Goal: Use online tool/utility: Utilize a website feature to perform a specific function

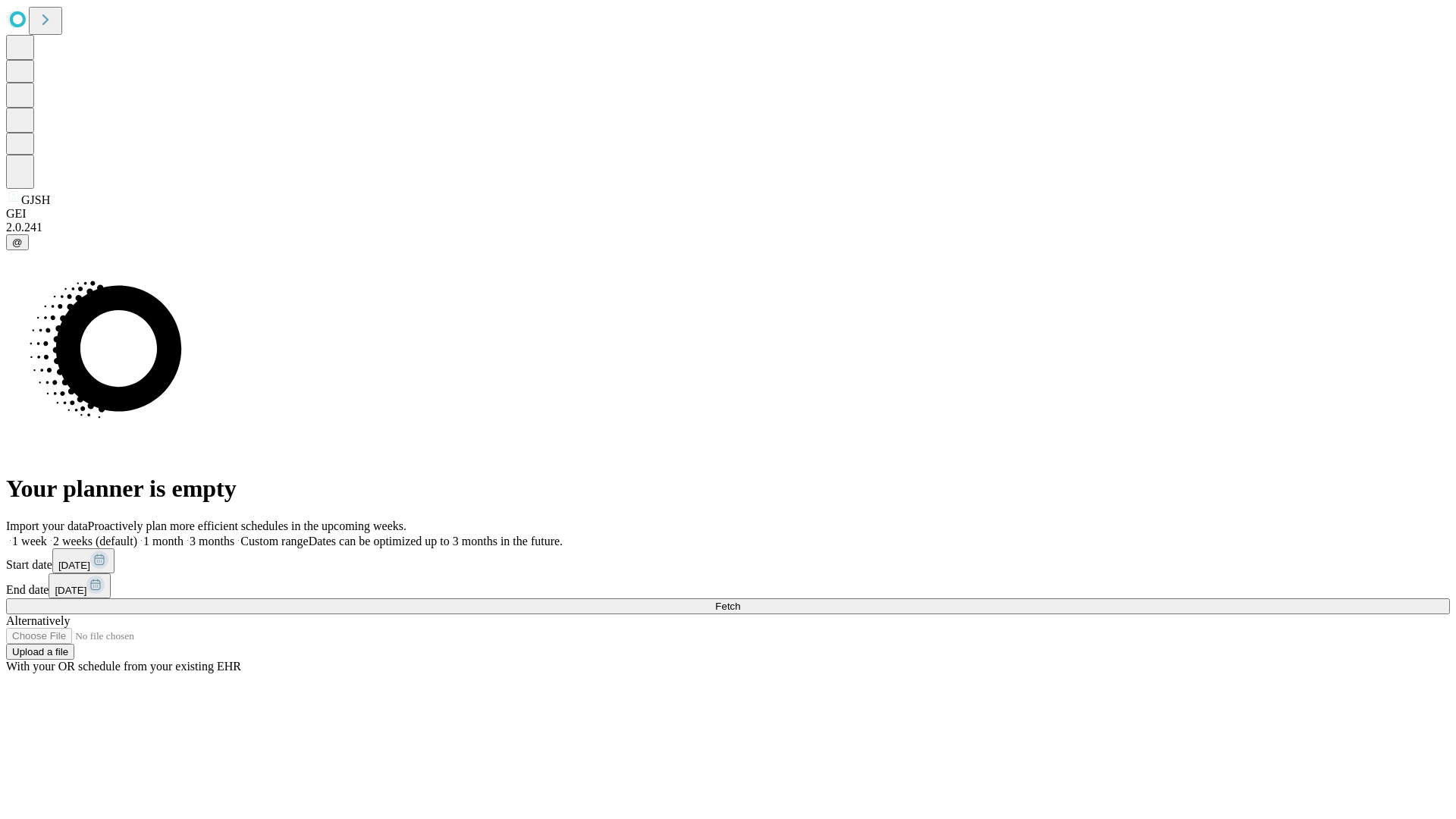
click at [740, 601] on span "Fetch" at bounding box center [727, 607] width 25 height 11
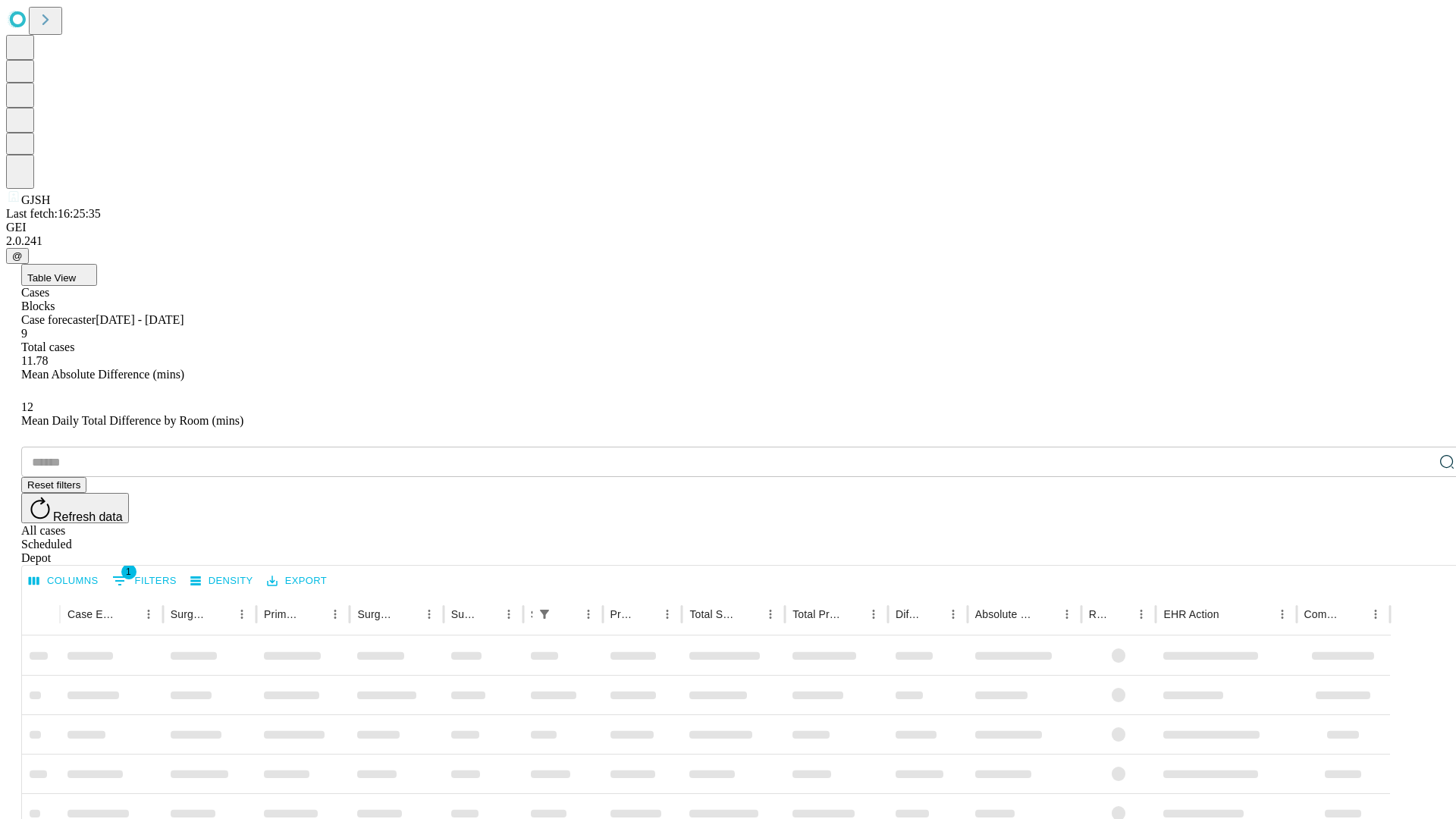
click at [76, 272] on span "Table View" at bounding box center [52, 278] width 49 height 11
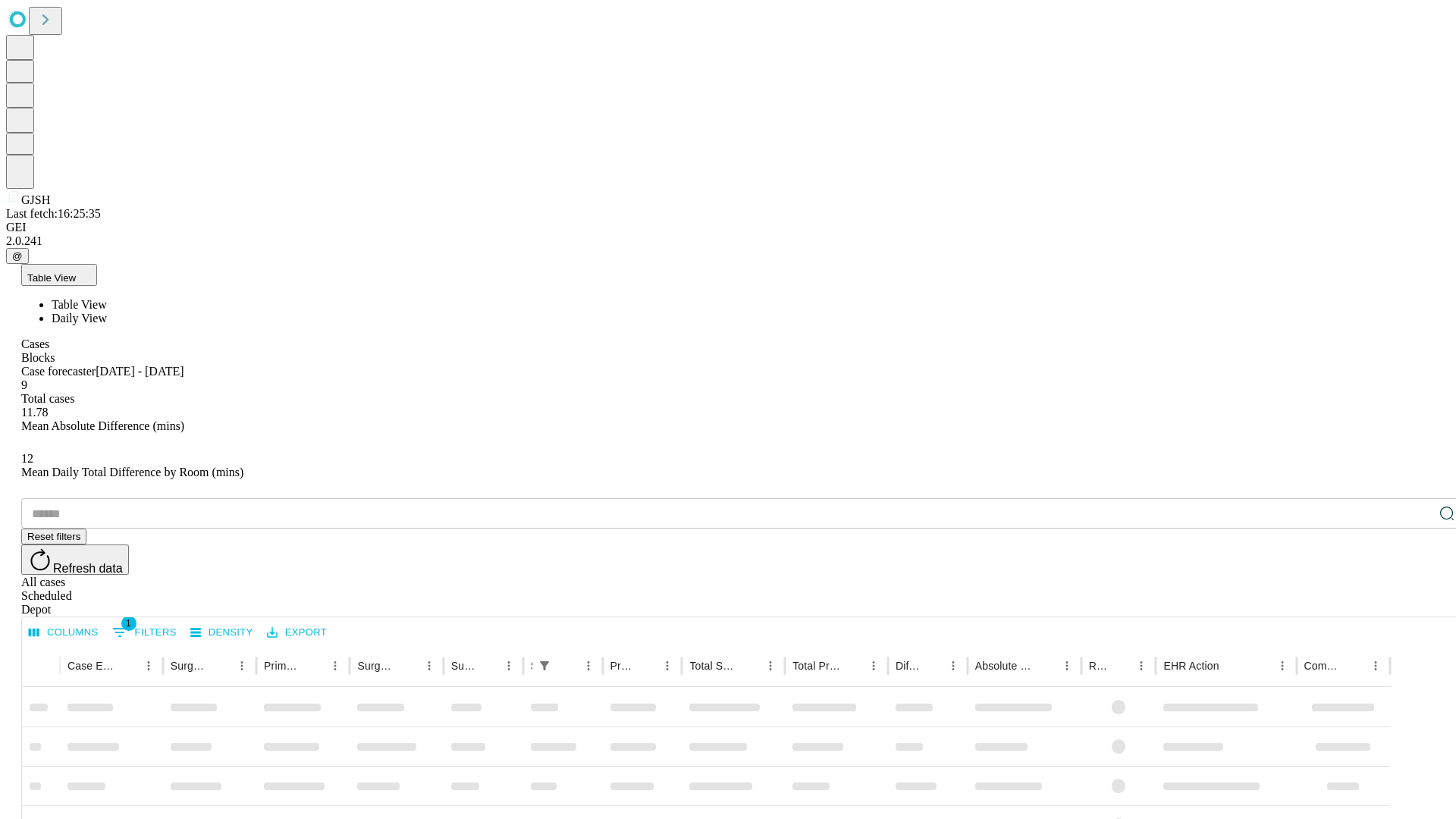
click at [107, 312] on span "Daily View" at bounding box center [79, 318] width 55 height 13
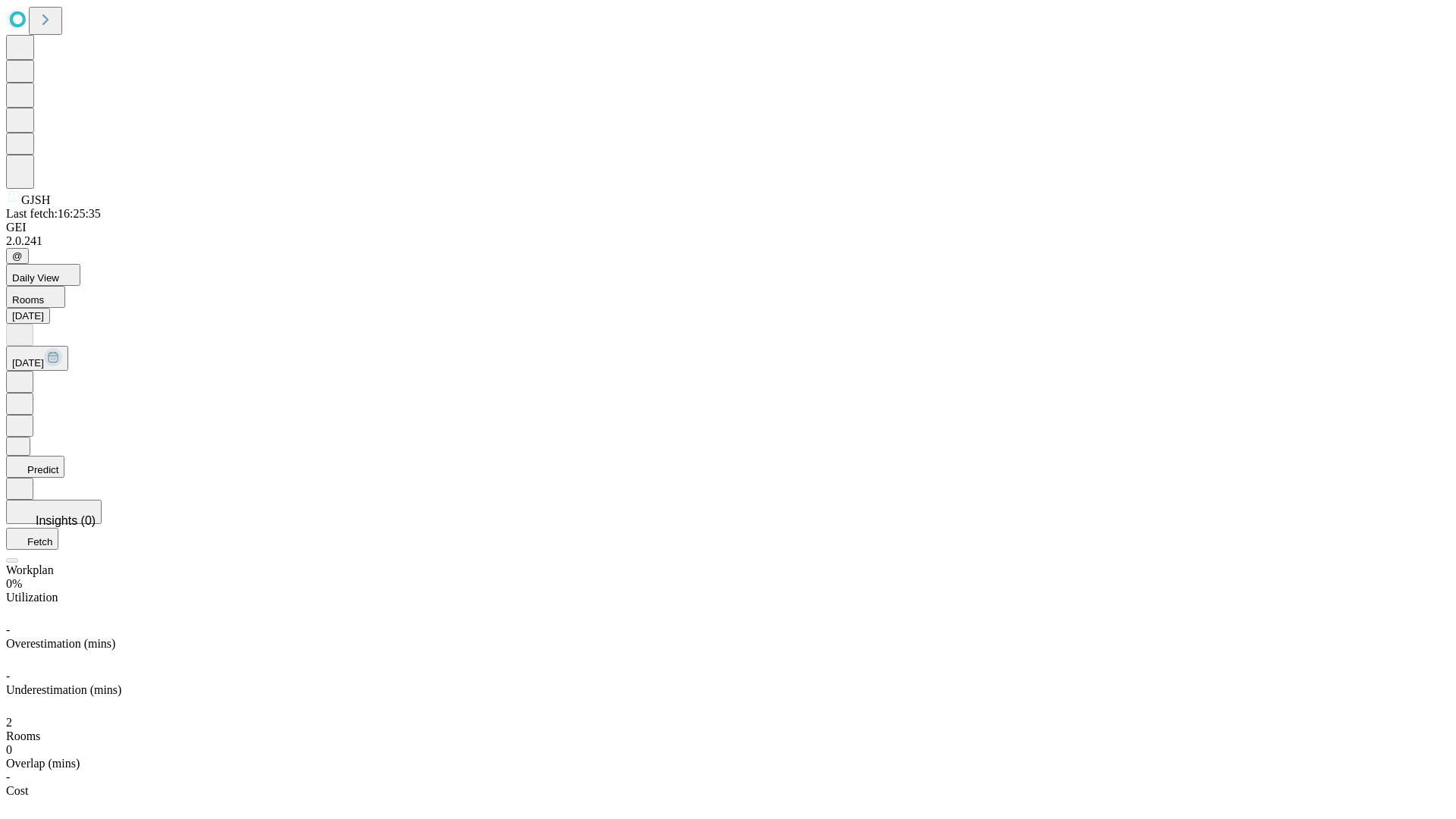
click at [65, 456] on button "Predict" at bounding box center [35, 466] width 58 height 22
